Goal: Task Accomplishment & Management: Manage account settings

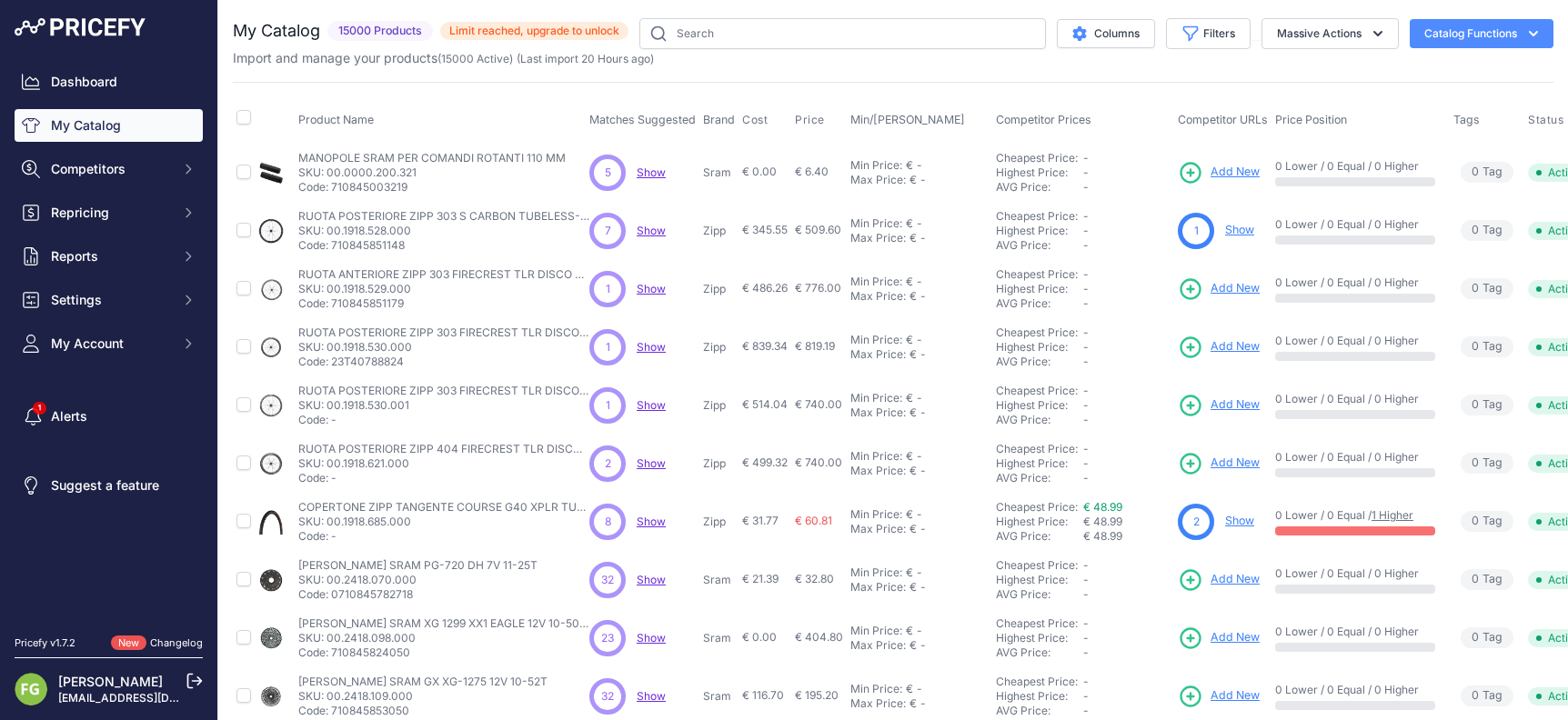
click at [191, 676] on icon at bounding box center [195, 681] width 17 height 17
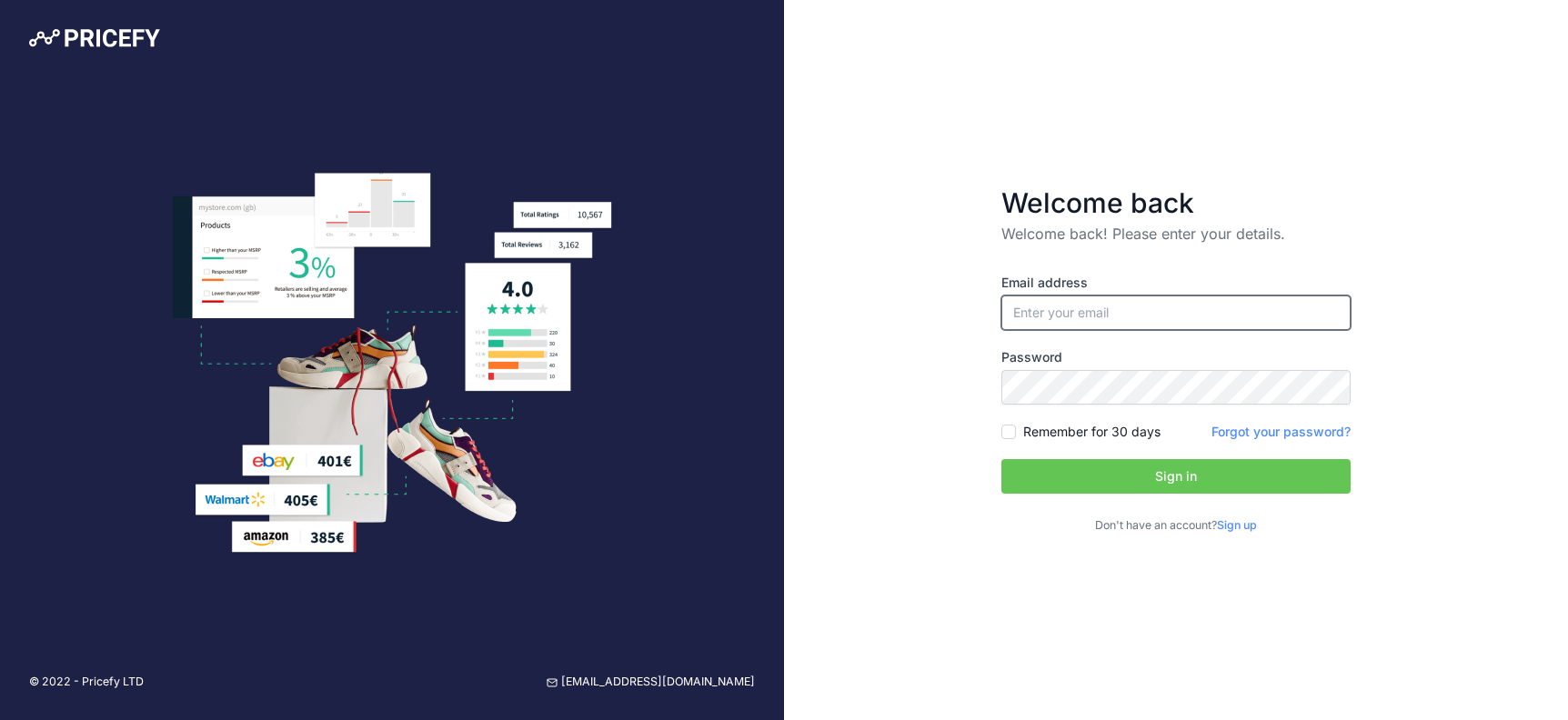
click at [1097, 297] on input "email" at bounding box center [1176, 313] width 349 height 35
click at [1130, 309] on input "[EMAIL_ADDRESS][DOMAIN_NAME]" at bounding box center [1176, 313] width 349 height 35
type input "[EMAIL_ADDRESS][DOMAIN_NAME]"
click at [1147, 476] on button "Sign in" at bounding box center [1176, 477] width 349 height 35
